Goal: Transaction & Acquisition: Download file/media

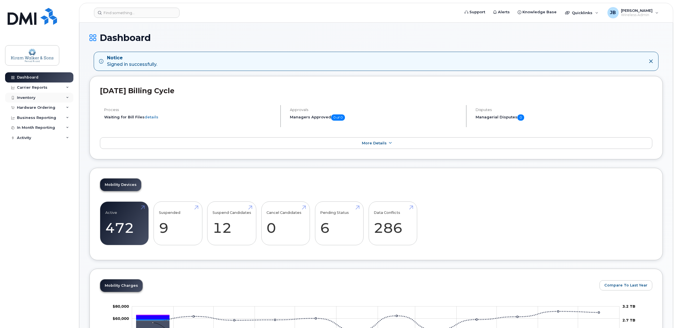
click at [33, 98] on div "Inventory" at bounding box center [26, 97] width 18 height 5
click at [49, 169] on div "Business Reporting" at bounding box center [39, 171] width 68 height 10
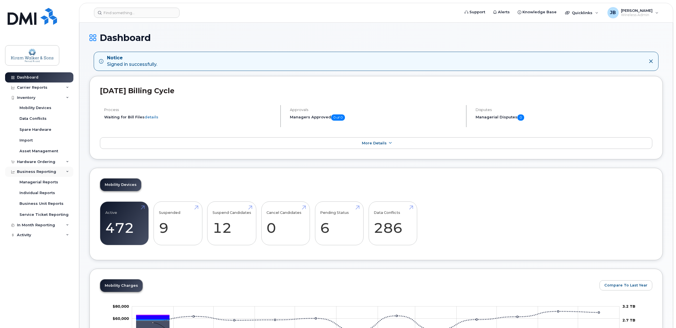
click at [47, 173] on div "Business Reporting" at bounding box center [36, 171] width 39 height 5
click at [47, 160] on div "Hardware Ordering" at bounding box center [36, 161] width 38 height 5
click at [43, 96] on div "Inventory" at bounding box center [39, 98] width 68 height 10
click at [49, 83] on div "Carrier Reports" at bounding box center [39, 87] width 68 height 10
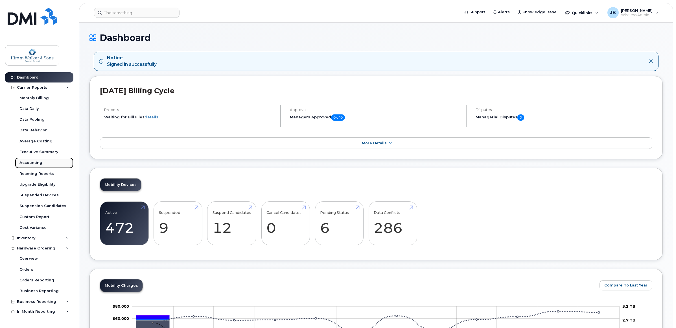
click at [36, 164] on div "Accounting" at bounding box center [30, 162] width 23 height 5
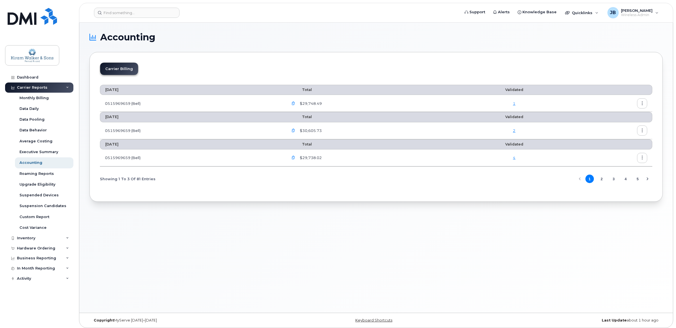
click at [295, 104] on icon "button" at bounding box center [293, 104] width 4 height 4
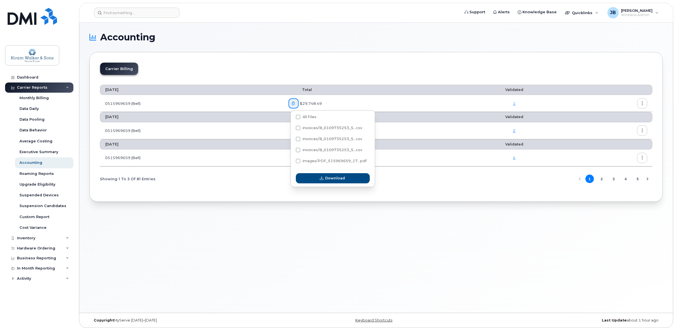
click at [313, 102] on span "$29,748.49" at bounding box center [309, 103] width 23 height 5
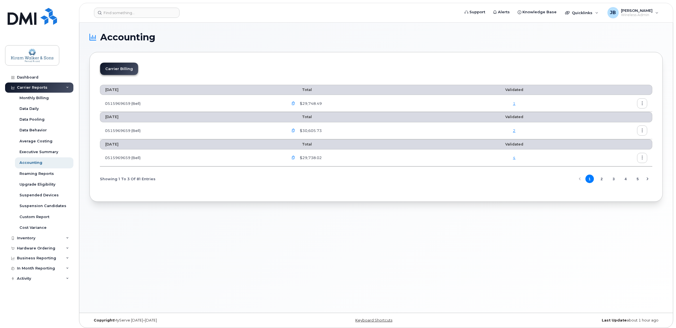
click at [298, 104] on button "button" at bounding box center [293, 103] width 10 height 10
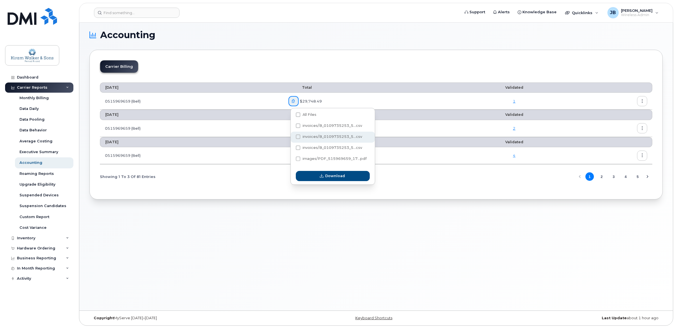
scroll to position [3, 0]
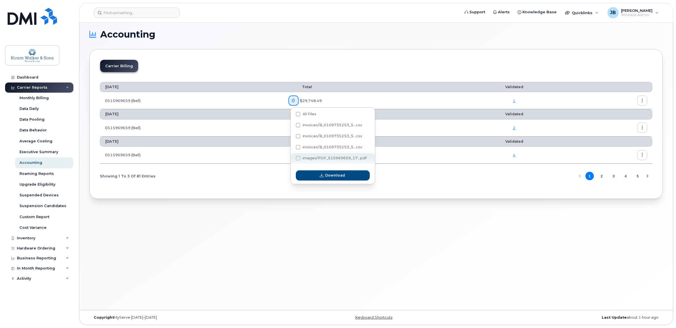
click at [331, 160] on span "images/PDF_515969659_17...pdf" at bounding box center [334, 158] width 64 height 4
click at [292, 160] on input "images/PDF_515969659_17...pdf" at bounding box center [290, 158] width 3 height 3
checkbox input "true"
click at [333, 176] on span "Download" at bounding box center [335, 174] width 20 height 5
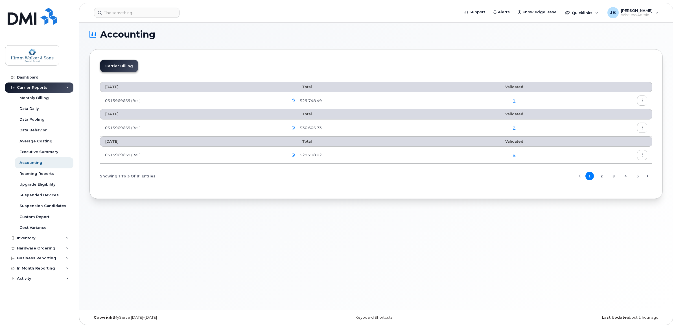
click at [514, 101] on link "1" at bounding box center [514, 100] width 3 height 5
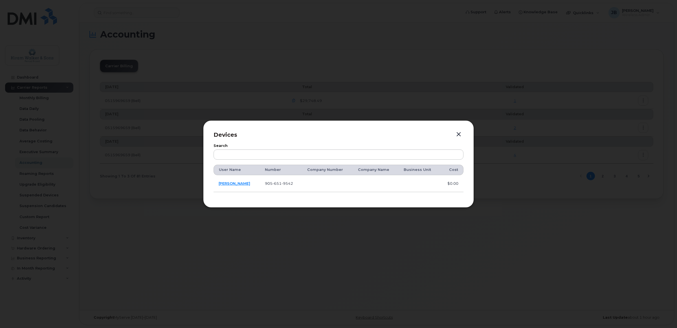
click at [460, 133] on button "button" at bounding box center [458, 134] width 8 height 8
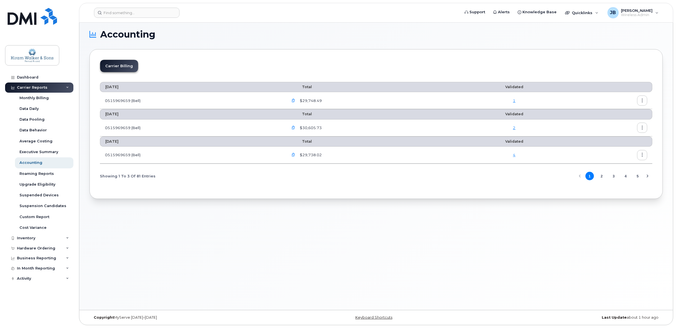
click at [295, 102] on icon "button" at bounding box center [293, 101] width 4 height 4
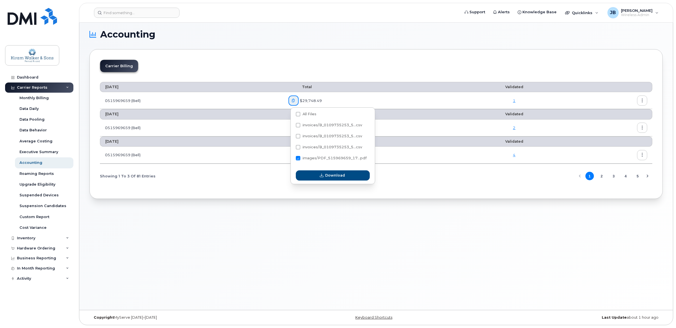
drag, startPoint x: 497, startPoint y: 47, endPoint x: 488, endPoint y: 51, distance: 9.3
click at [497, 47] on section "Accounting Carrier Billing [DATE] Total Validated 0515969659 (Bell) $29,748.49 …" at bounding box center [375, 114] width 573 height 169
